Goal: Information Seeking & Learning: Understand process/instructions

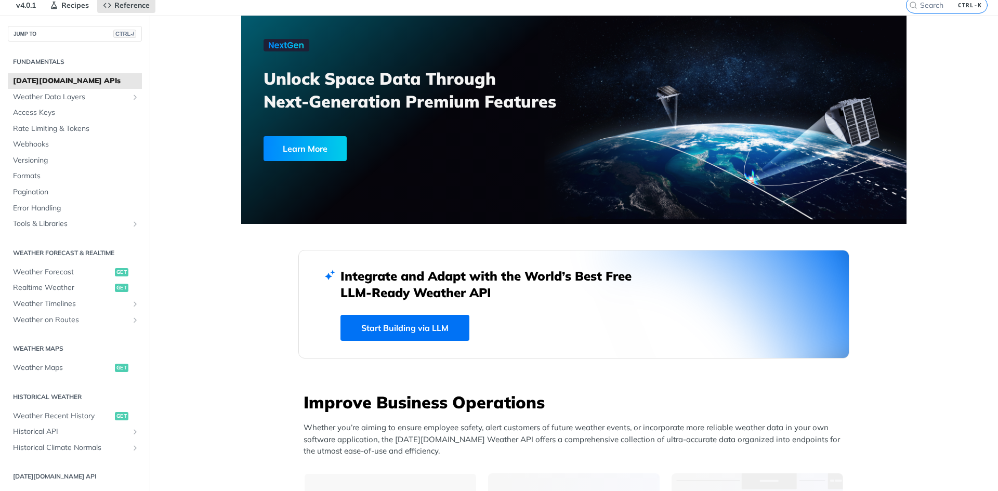
scroll to position [52, 0]
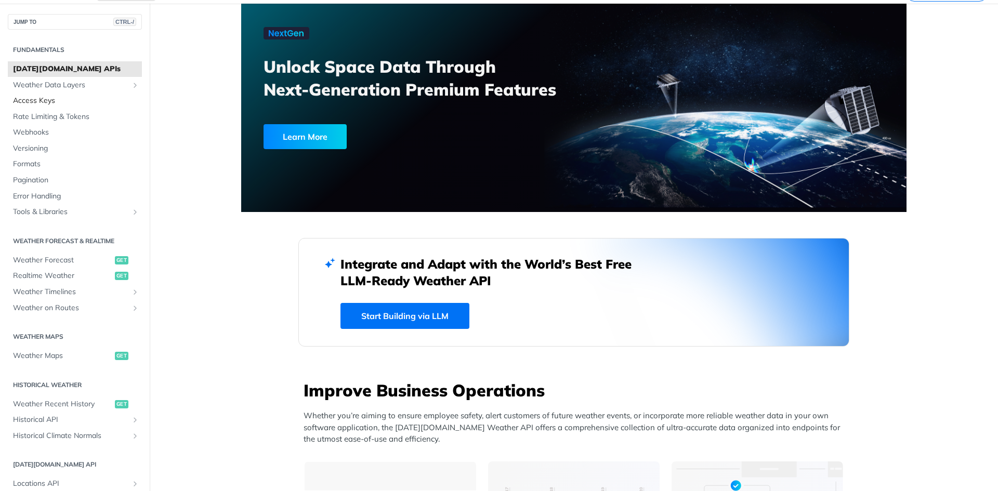
click at [56, 96] on span "Access Keys" at bounding box center [76, 101] width 126 height 10
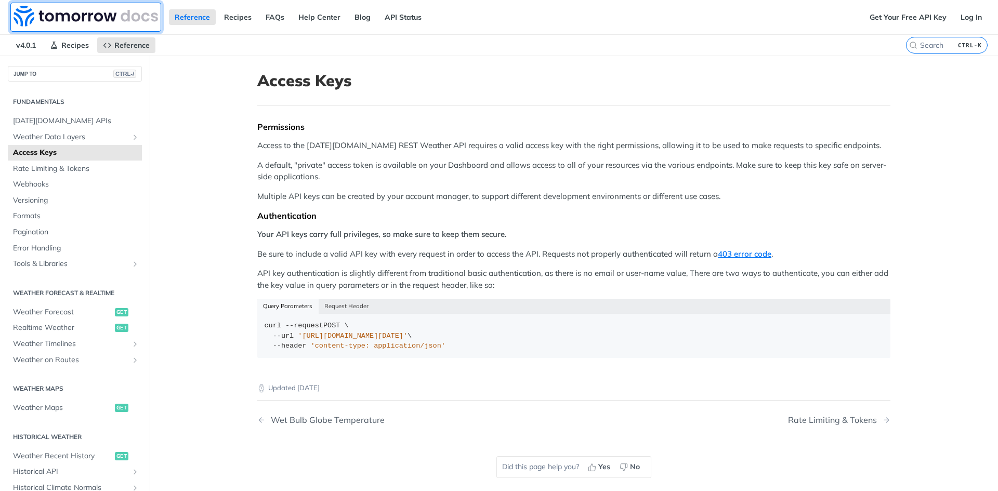
click at [67, 17] on img at bounding box center [86, 16] width 145 height 21
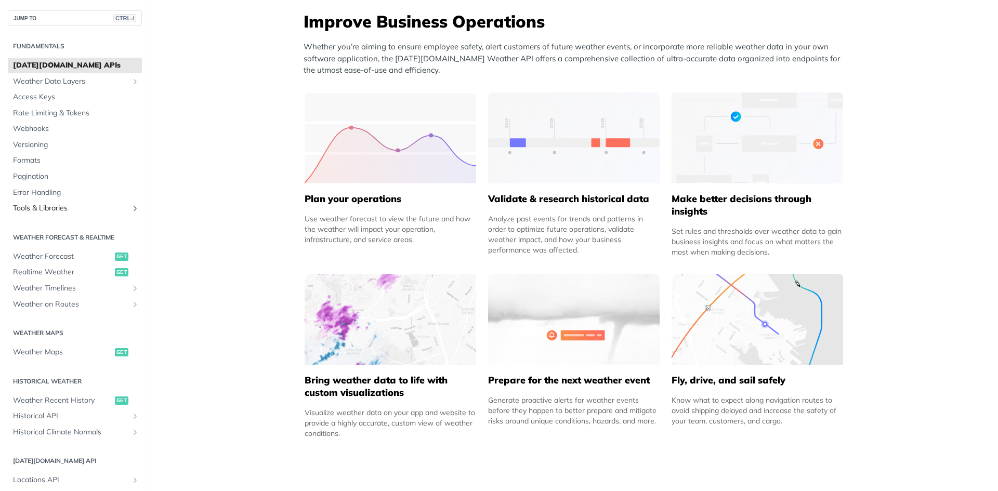
scroll to position [399, 0]
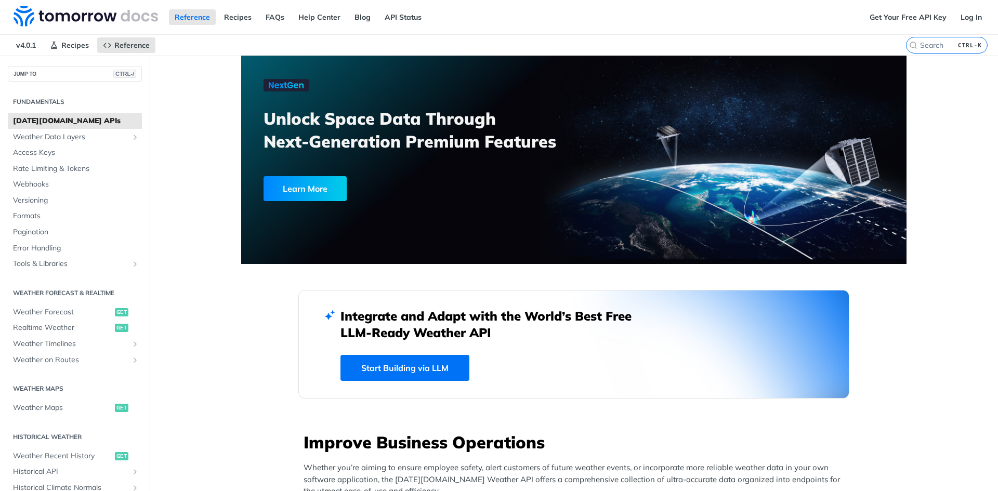
click at [72, 119] on span "[DATE][DOMAIN_NAME] APIs" at bounding box center [76, 121] width 126 height 10
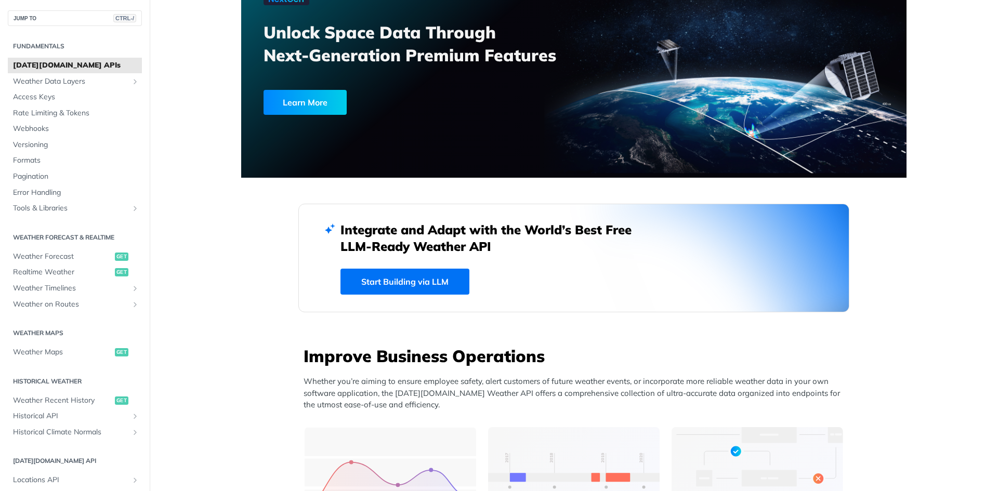
scroll to position [87, 0]
click at [438, 281] on link "Start Building via LLM" at bounding box center [405, 281] width 129 height 26
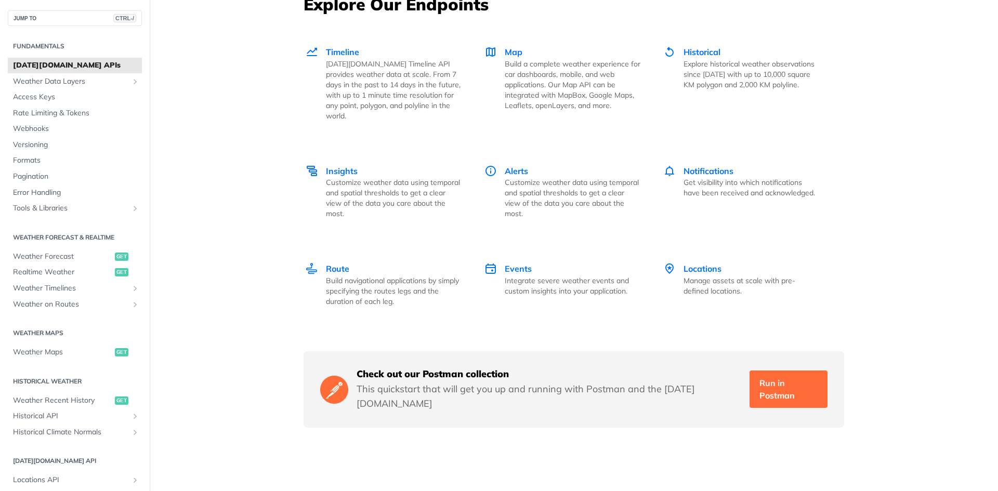
scroll to position [1507, 0]
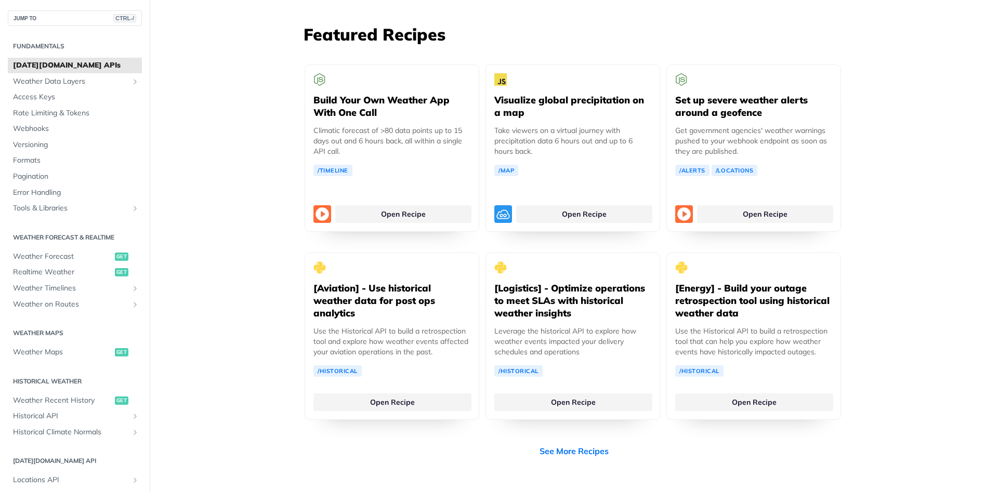
scroll to position [1959, 0]
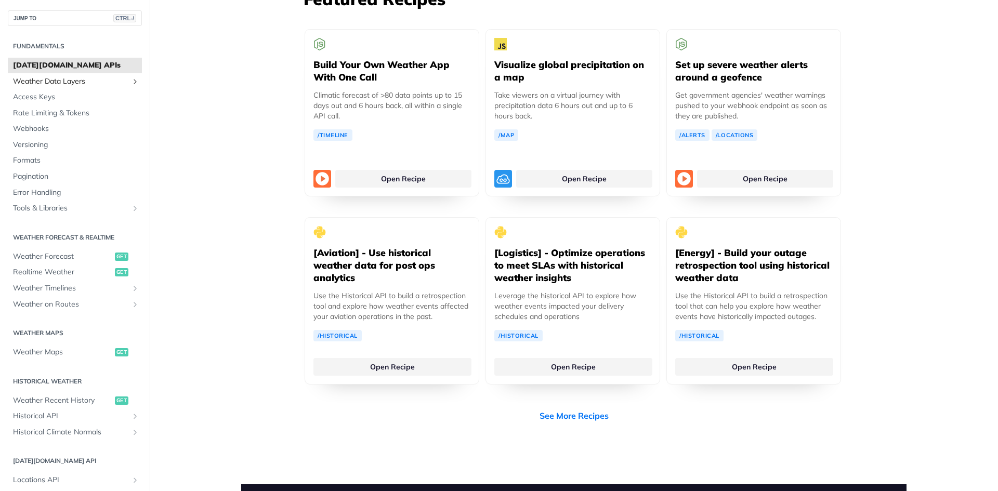
click at [46, 84] on span "Weather Data Layers" at bounding box center [70, 81] width 115 height 10
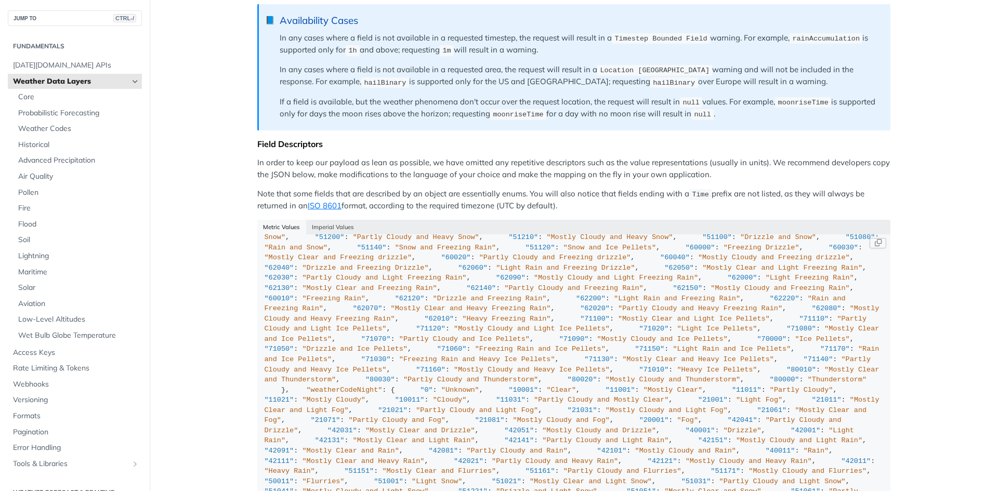
scroll to position [2791, 0]
click at [42, 99] on span "Core" at bounding box center [78, 97] width 121 height 10
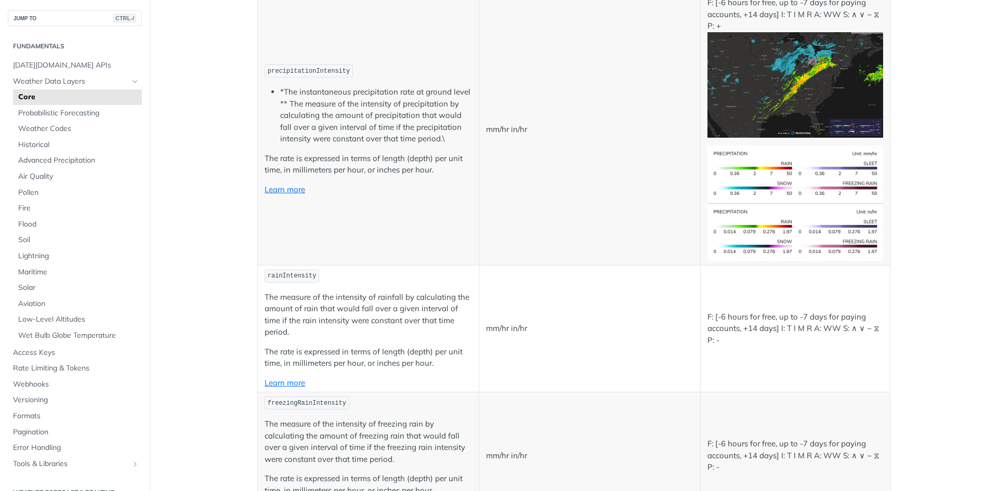
scroll to position [919, 0]
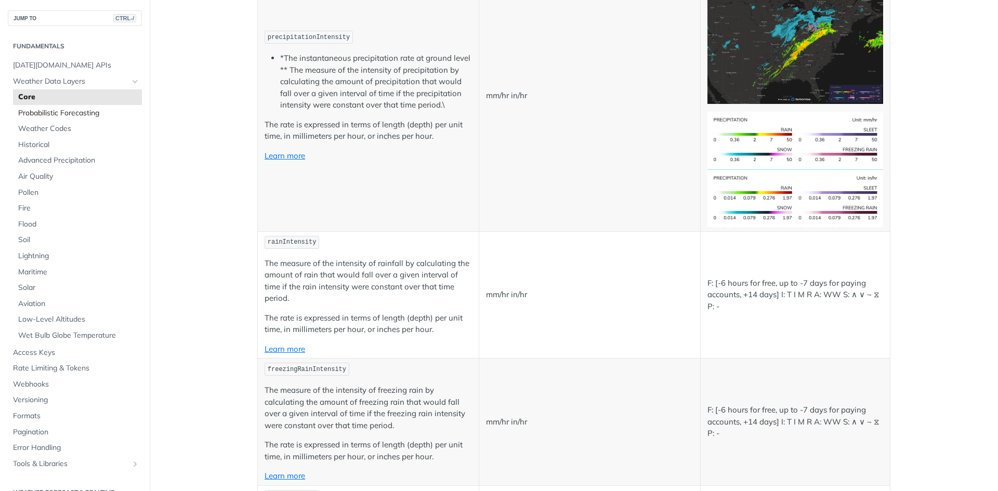
click at [66, 116] on span "Probabilistic Forecasting" at bounding box center [78, 113] width 121 height 10
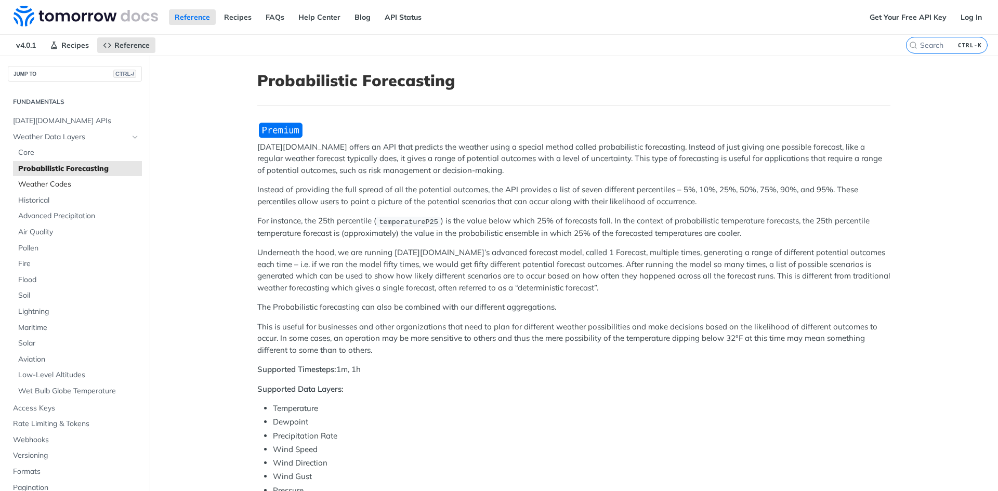
click at [61, 183] on span "Weather Codes" at bounding box center [78, 184] width 121 height 10
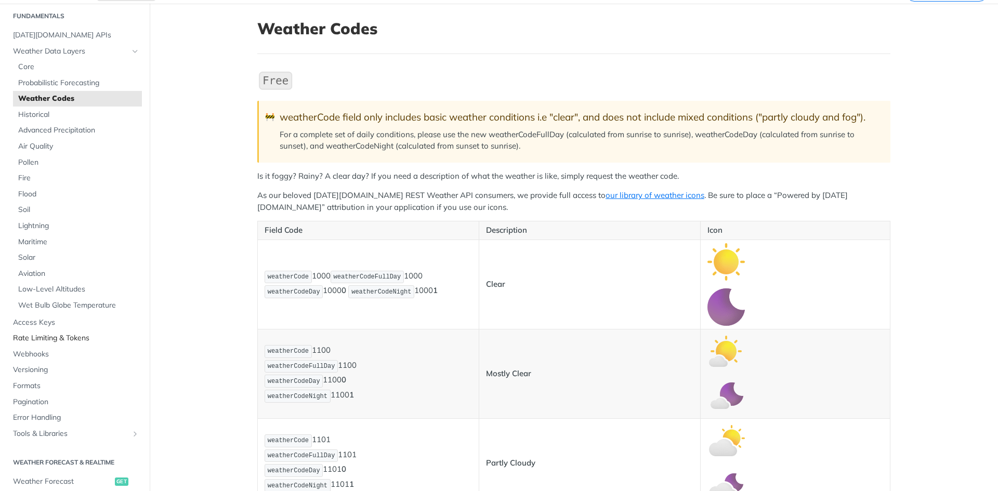
scroll to position [35, 0]
click at [45, 324] on span "Access Keys" at bounding box center [76, 322] width 126 height 10
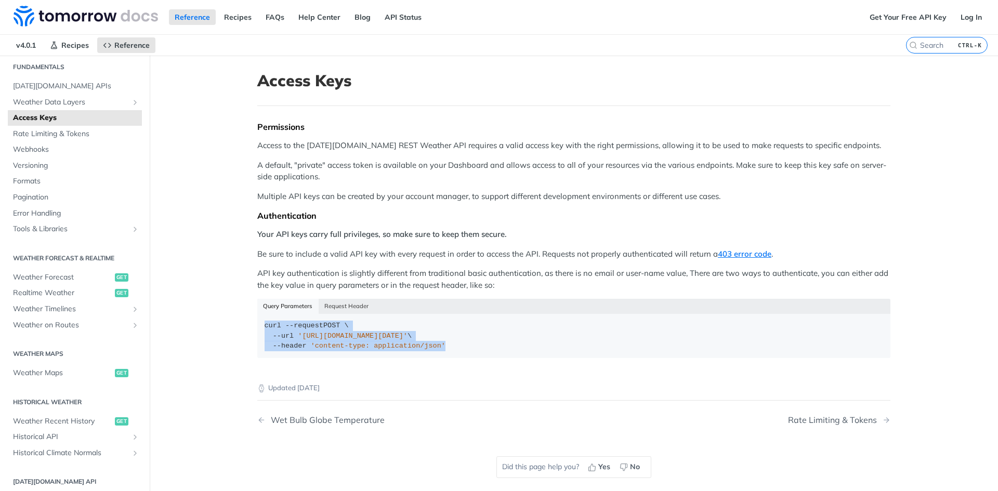
drag, startPoint x: 448, startPoint y: 352, endPoint x: 230, endPoint y: 317, distance: 220.0
click at [230, 317] on main "JUMP TO CTRL-/ Fundamentals [DATE][DOMAIN_NAME] APIs Weather Data Layers Core P…" at bounding box center [499, 301] width 998 height 491
drag, startPoint x: 53, startPoint y: 96, endPoint x: 56, endPoint y: 80, distance: 15.9
click at [53, 96] on link "Weather Data Layers" at bounding box center [75, 103] width 134 height 16
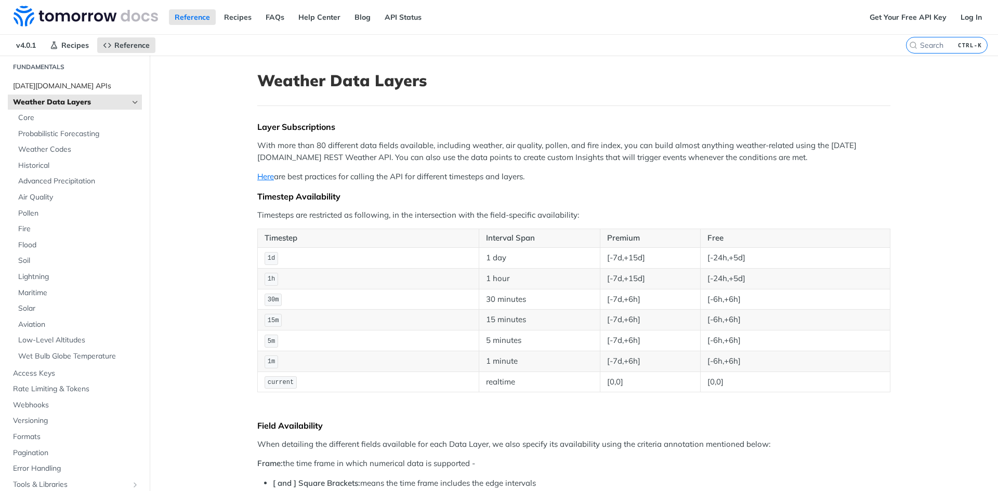
click at [56, 80] on link "[DATE][DOMAIN_NAME] APIs" at bounding box center [75, 87] width 134 height 16
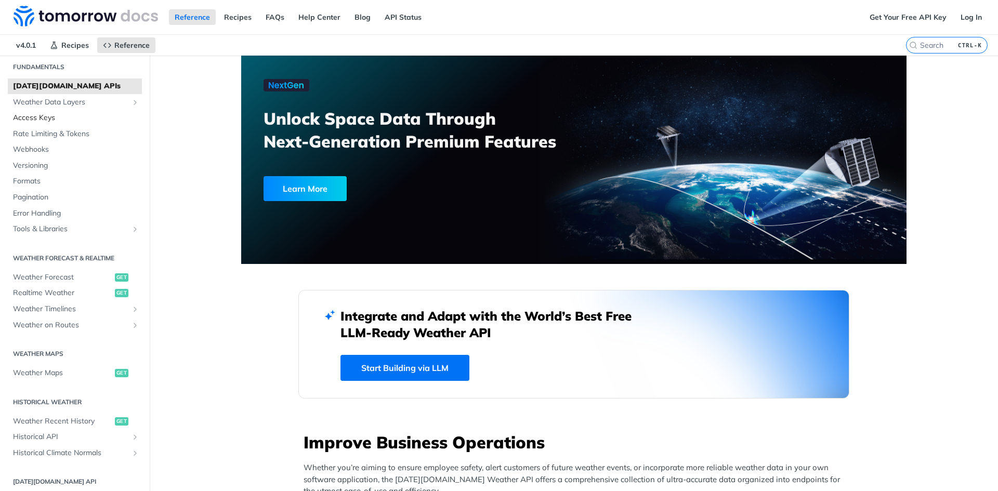
click at [51, 115] on span "Access Keys" at bounding box center [76, 118] width 126 height 10
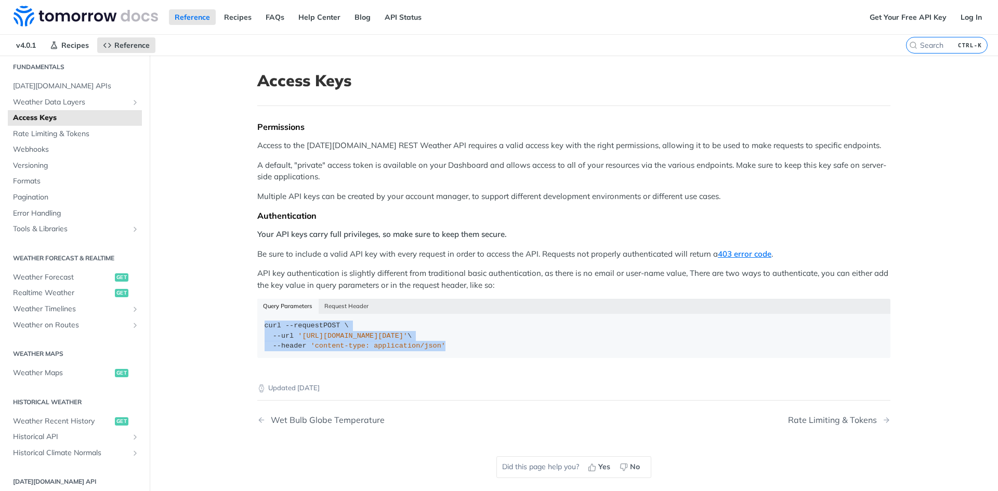
drag, startPoint x: 440, startPoint y: 347, endPoint x: 237, endPoint y: 315, distance: 205.8
click at [241, 316] on article "Access Keys Permissions Access to the [DATE][DOMAIN_NAME] REST Weather API requ…" at bounding box center [574, 301] width 666 height 491
copy div "curl --request POST \ --url '[URL][DOMAIN_NAME][DATE]' \ --header 'content-type…"
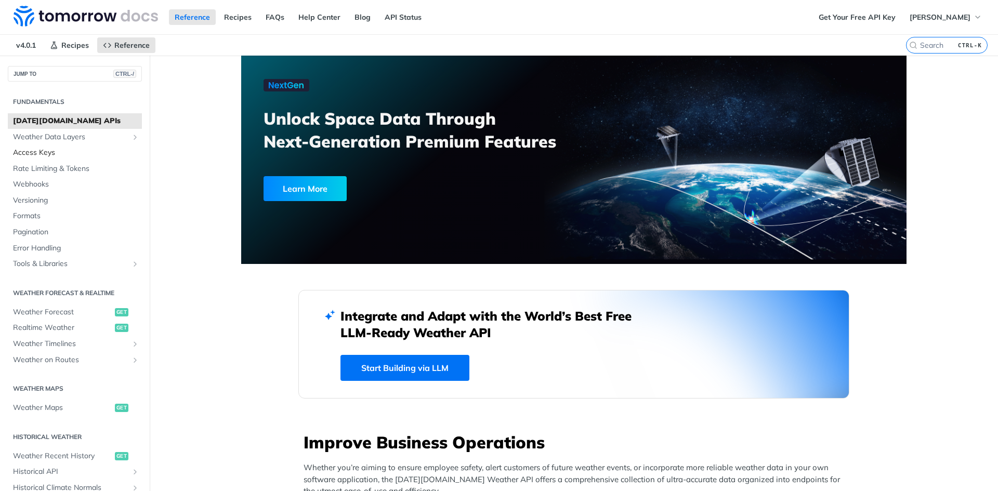
click at [40, 153] on span "Access Keys" at bounding box center [76, 153] width 126 height 10
